Goal: Information Seeking & Learning: Learn about a topic

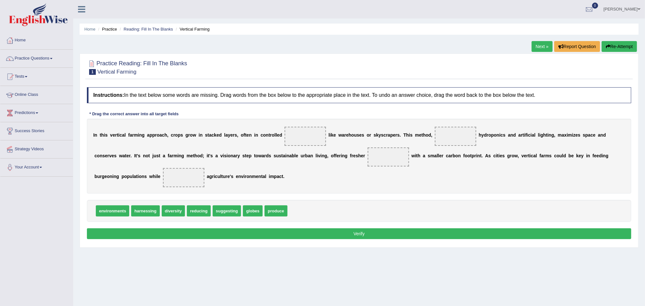
click at [22, 37] on link "Home" at bounding box center [36, 40] width 73 height 16
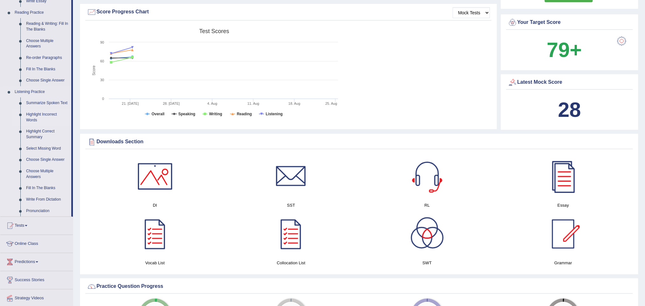
click at [35, 114] on link "Highlight Incorrect Words" at bounding box center [47, 117] width 48 height 17
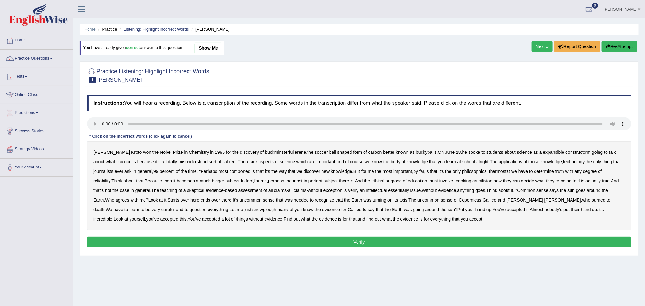
click at [543, 154] on b "expansible" at bounding box center [553, 152] width 21 height 5
click at [243, 171] on b "comported" at bounding box center [240, 171] width 21 height 5
click at [506, 173] on b "thermostat" at bounding box center [499, 171] width 21 height 5
click at [492, 183] on b "crucifixion" at bounding box center [482, 180] width 20 height 5
click at [359, 193] on b "verily" at bounding box center [353, 190] width 11 height 5
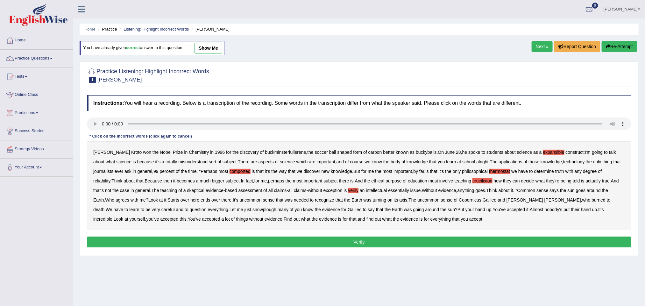
click at [409, 192] on b "essentially" at bounding box center [398, 190] width 21 height 5
click at [252, 212] on b "snowplough" at bounding box center [264, 209] width 24 height 5
click at [310, 239] on button "Verify" at bounding box center [359, 242] width 544 height 11
